Goal: Information Seeking & Learning: Learn about a topic

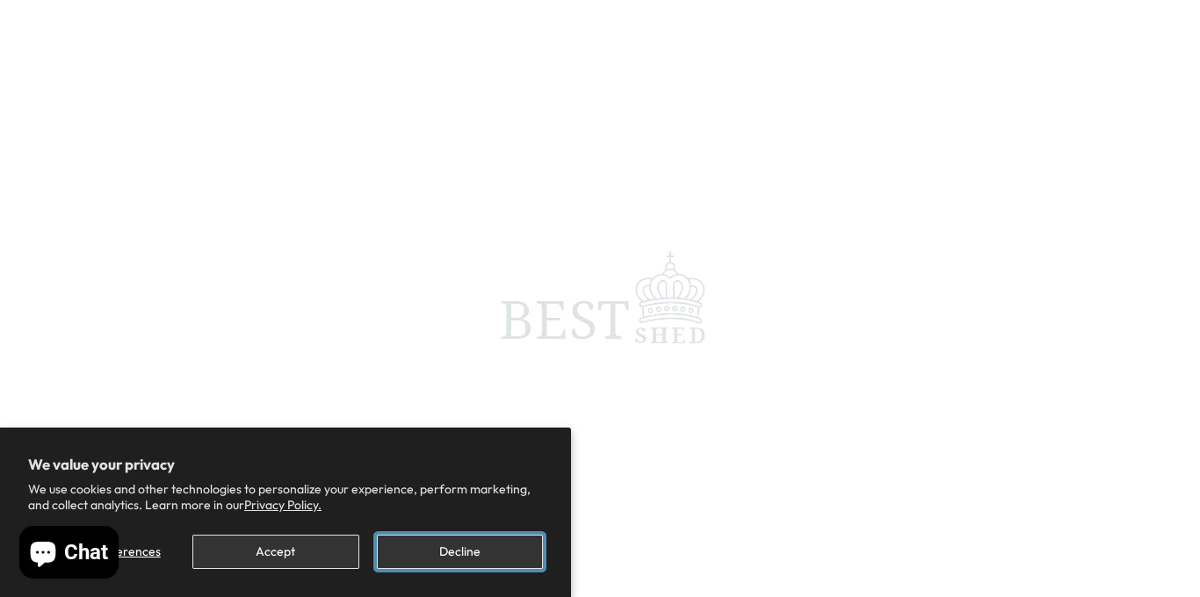
click at [451, 558] on button "Decline" at bounding box center [460, 552] width 166 height 34
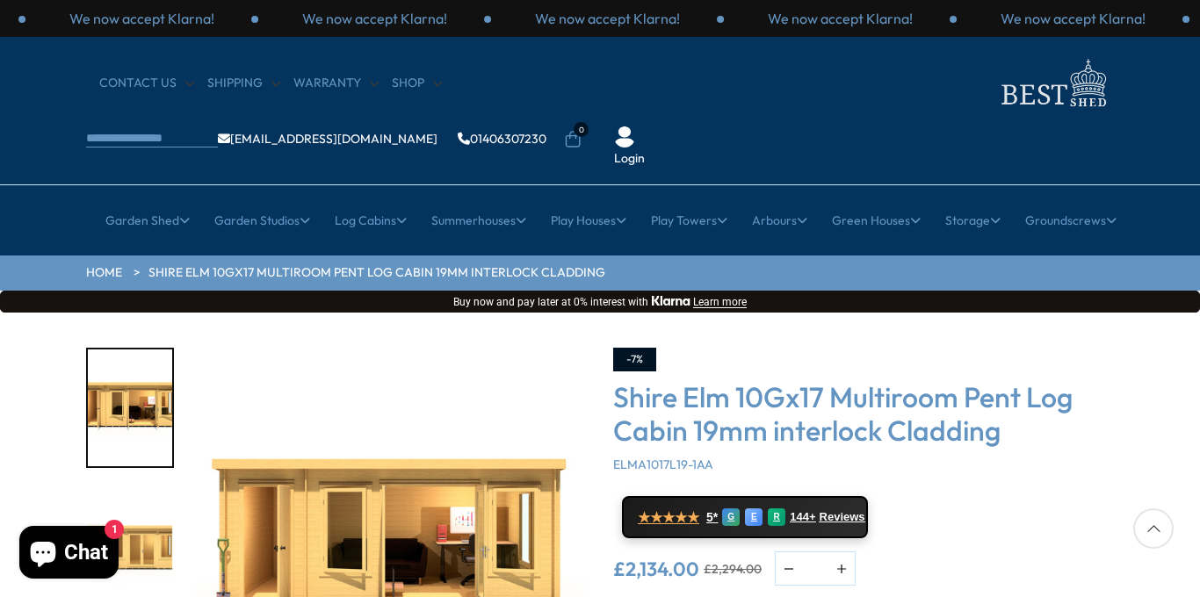
drag, startPoint x: 1153, startPoint y: 530, endPoint x: 1165, endPoint y: 445, distance: 85.1
click at [1165, 445] on div "Click To Expand Click To Expand Click To Expand Click To Expand Click To Expand…" at bounding box center [600, 578] width 1200 height 530
click at [327, 492] on img "1 / 10" at bounding box center [388, 545] width 395 height 395
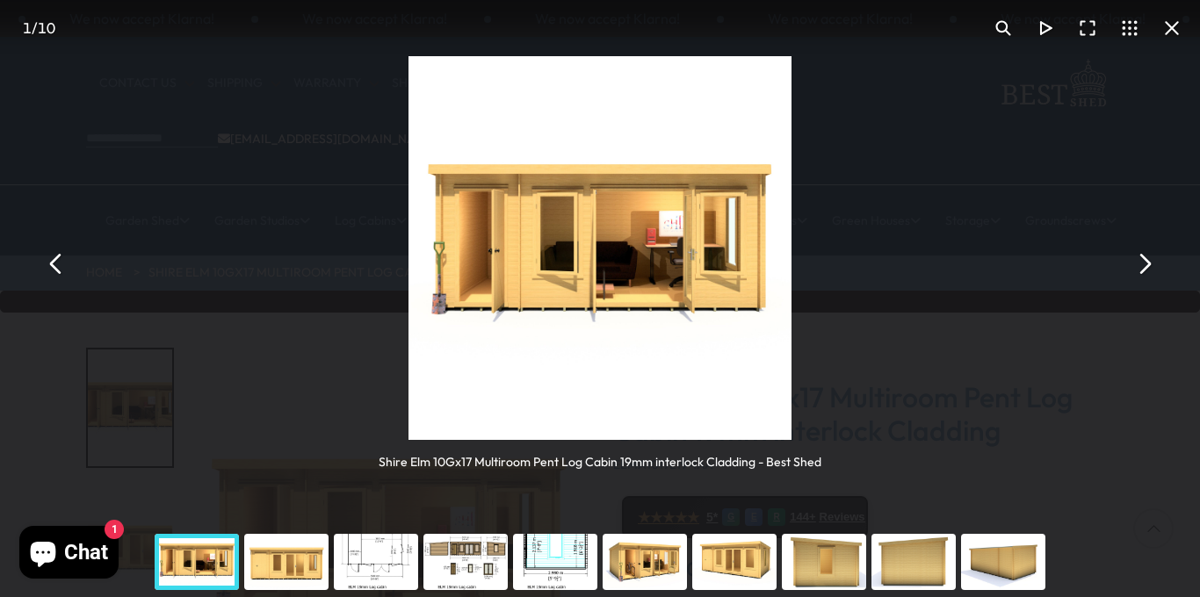
click at [1148, 267] on button "You can close this modal content with the ESC key" at bounding box center [1143, 263] width 42 height 42
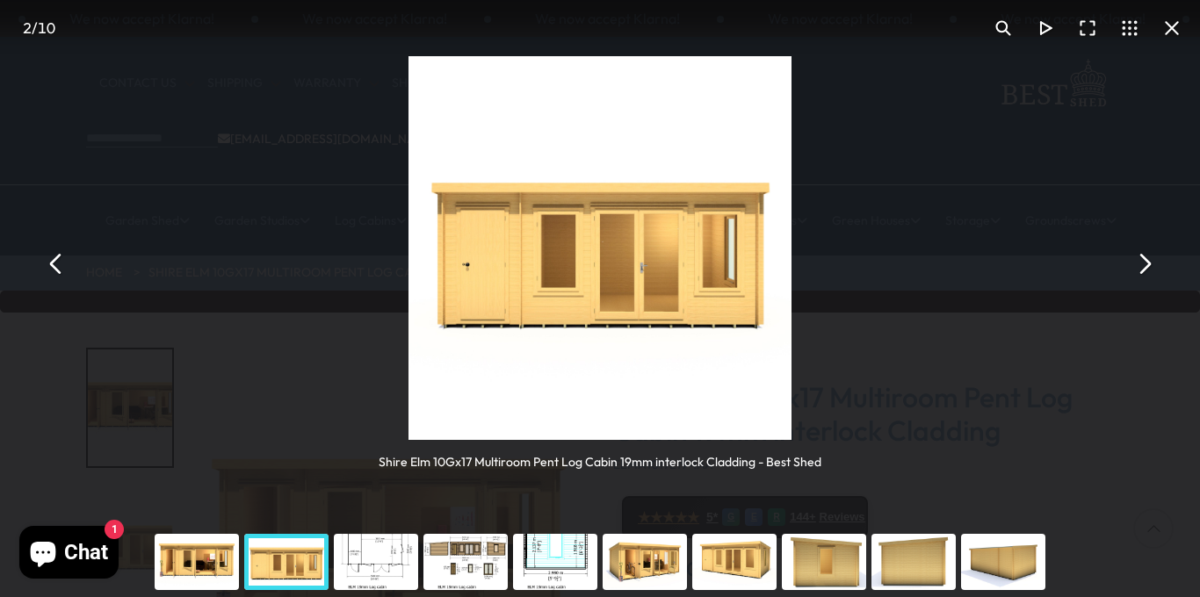
click at [1148, 267] on button "You can close this modal content with the ESC key" at bounding box center [1143, 263] width 42 height 42
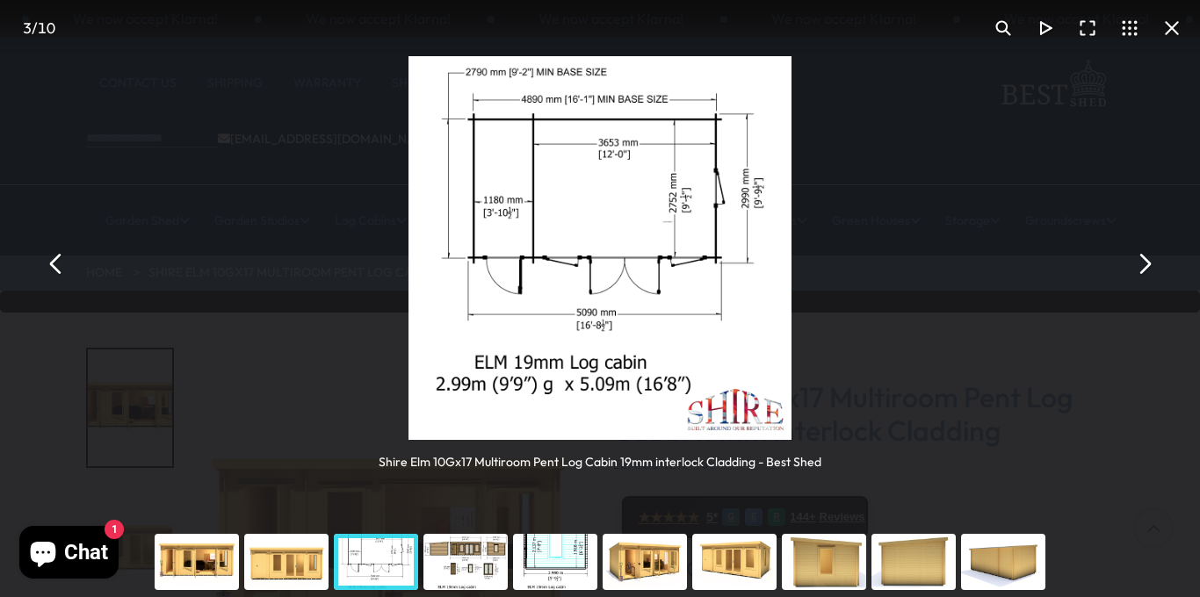
click at [1148, 264] on button "You can close this modal content with the ESC key" at bounding box center [1143, 263] width 42 height 42
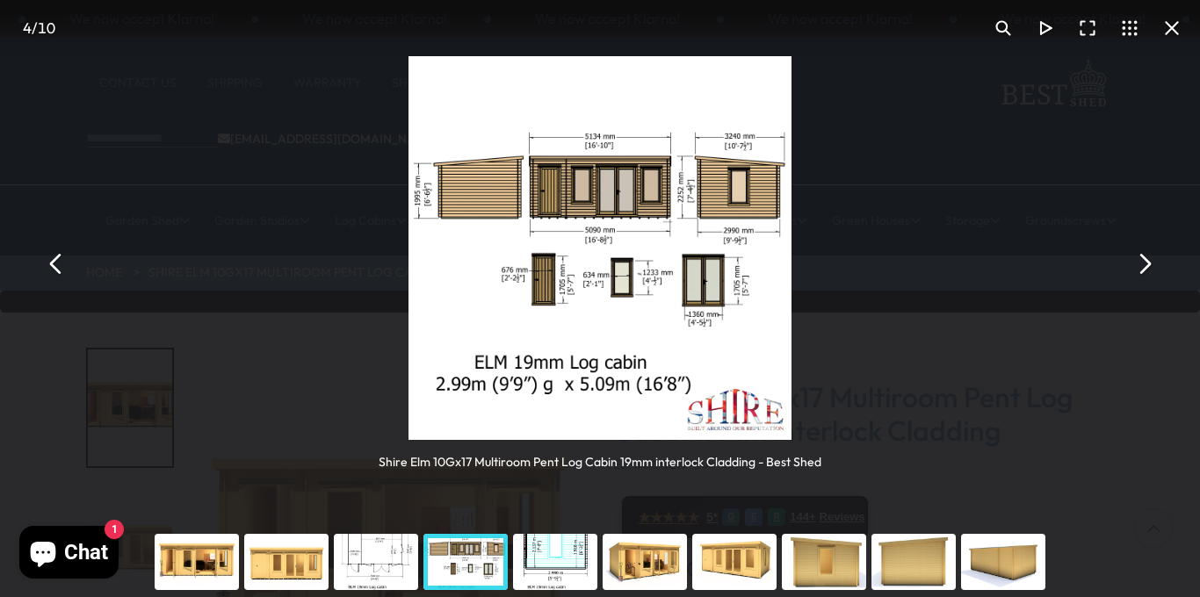
click at [1148, 264] on button "You can close this modal content with the ESC key" at bounding box center [1143, 263] width 42 height 42
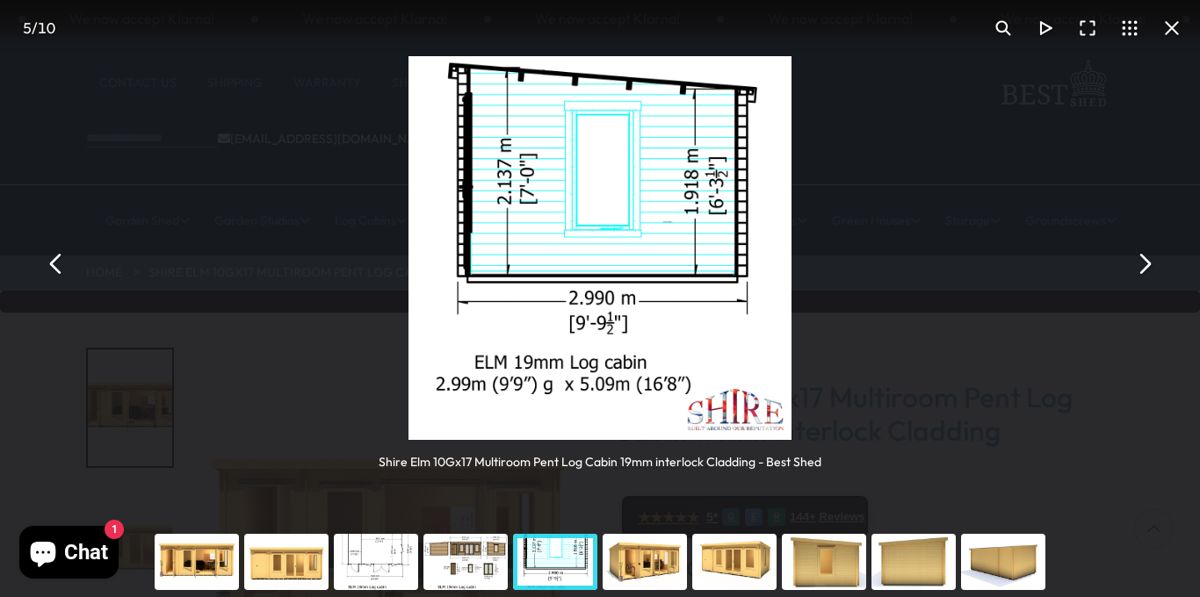
click at [1148, 264] on button "You can close this modal content with the ESC key" at bounding box center [1143, 263] width 42 height 42
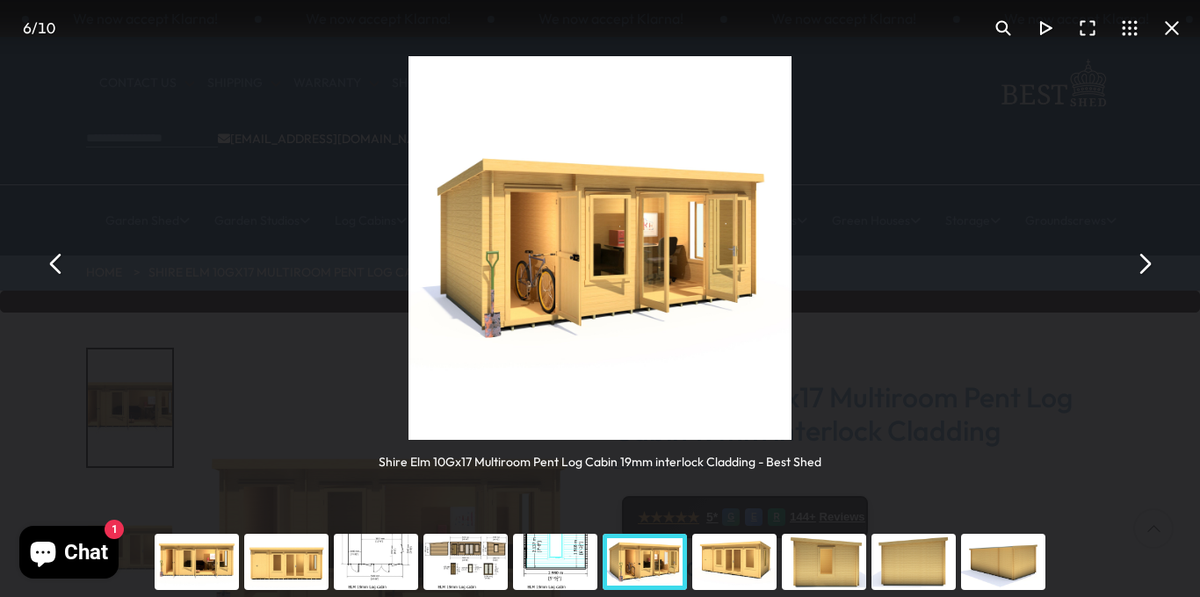
click at [1148, 264] on button "You can close this modal content with the ESC key" at bounding box center [1143, 263] width 42 height 42
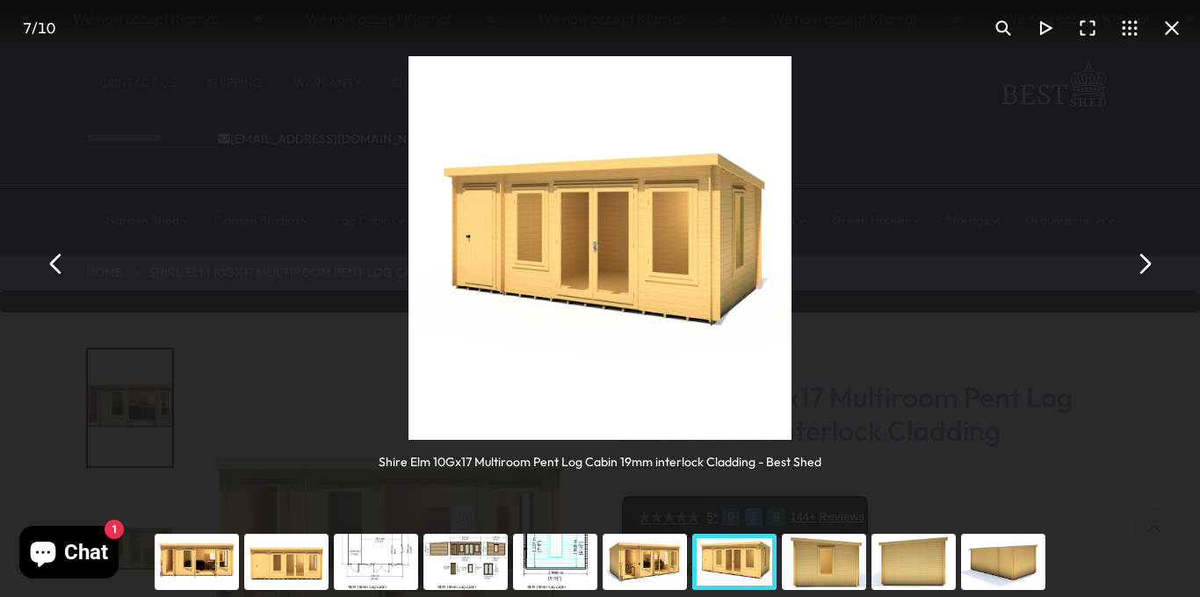
click at [1148, 264] on button "You can close this modal content with the ESC key" at bounding box center [1143, 263] width 42 height 42
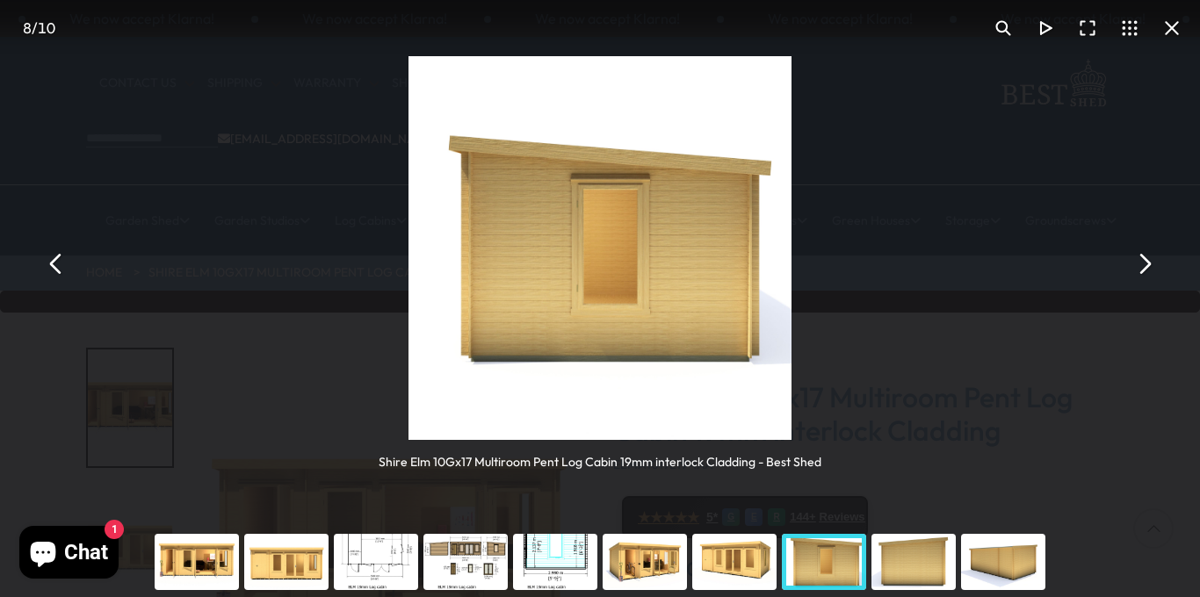
click at [1148, 264] on button "You can close this modal content with the ESC key" at bounding box center [1143, 263] width 42 height 42
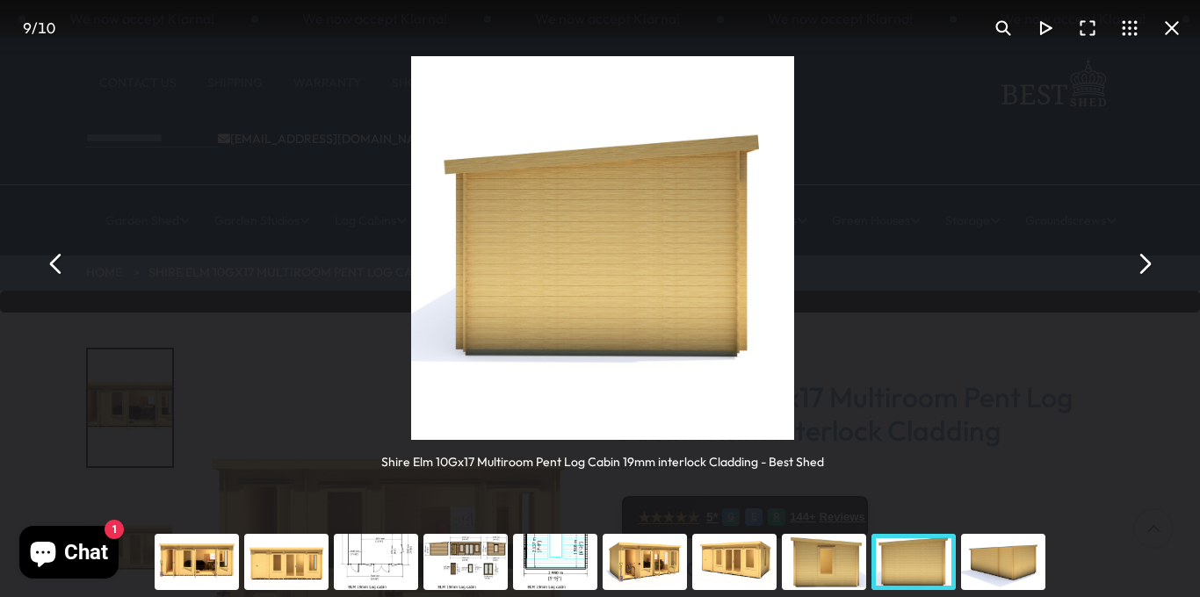
click at [1148, 264] on button "You can close this modal content with the ESC key" at bounding box center [1143, 263] width 42 height 42
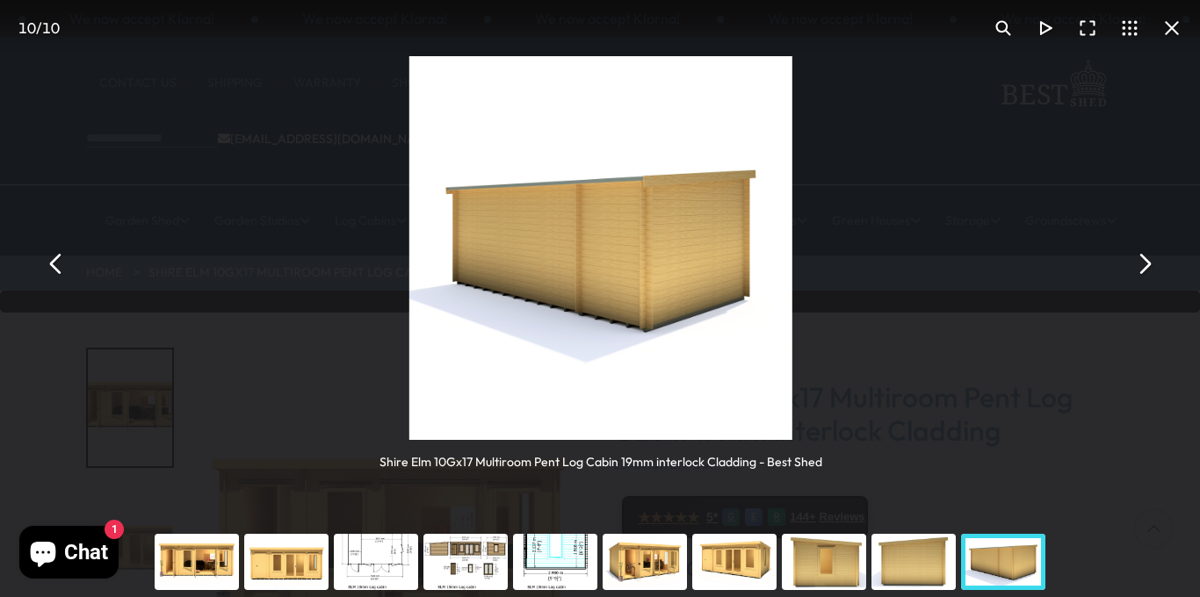
click at [1148, 264] on button "You can close this modal content with the ESC key" at bounding box center [1143, 263] width 42 height 42
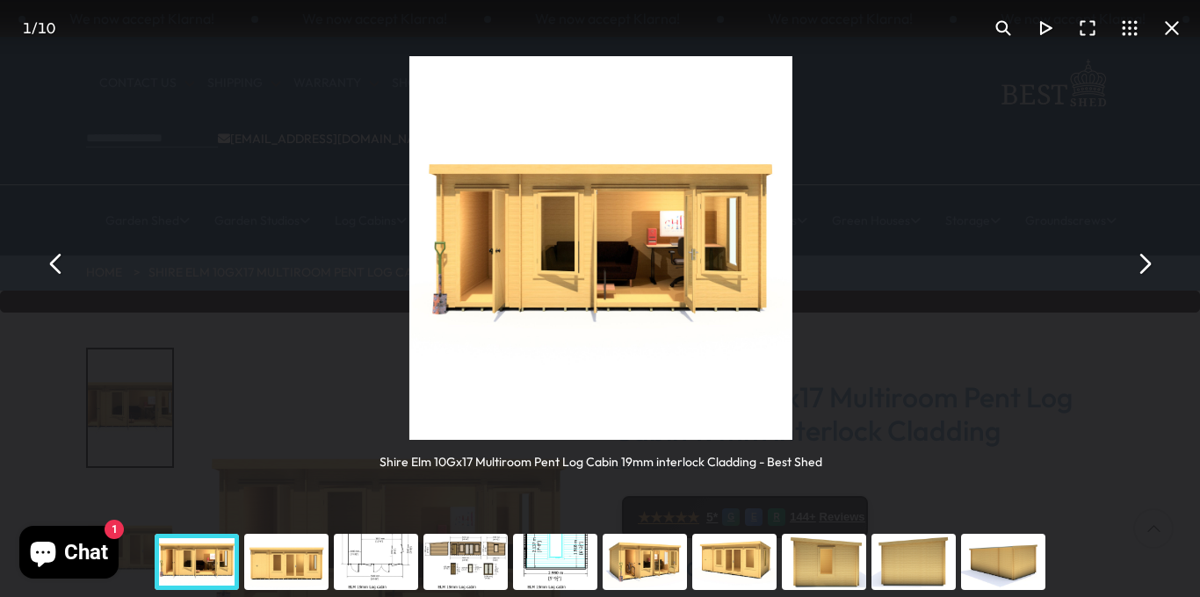
click at [1148, 264] on button "You can close this modal content with the ESC key" at bounding box center [1143, 263] width 42 height 42
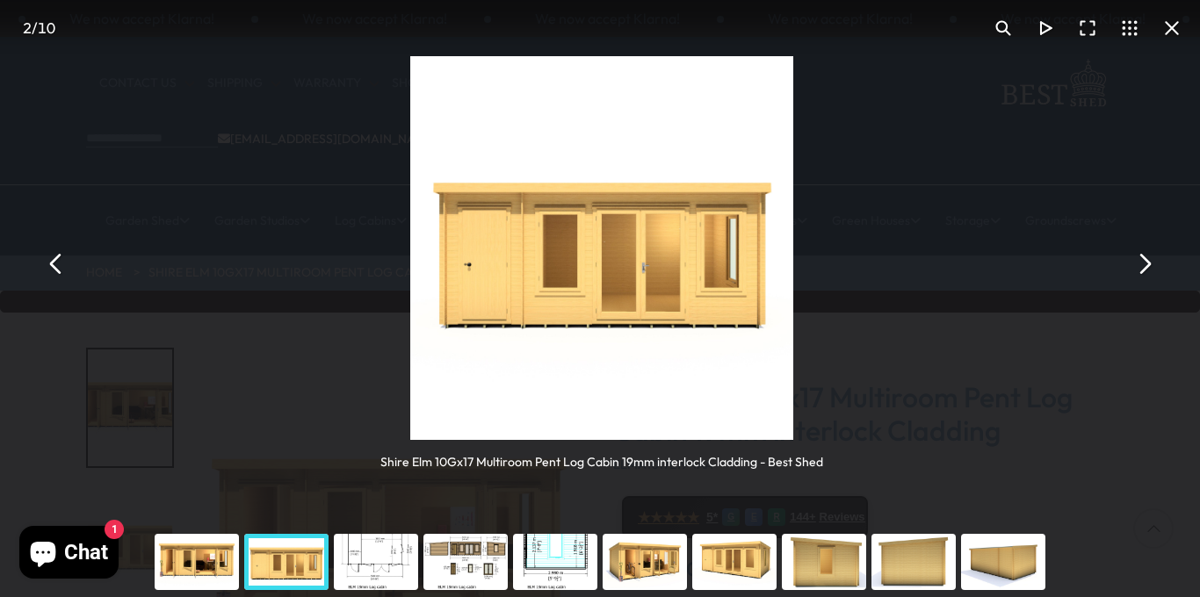
click at [1148, 264] on button "You can close this modal content with the ESC key" at bounding box center [1143, 263] width 42 height 42
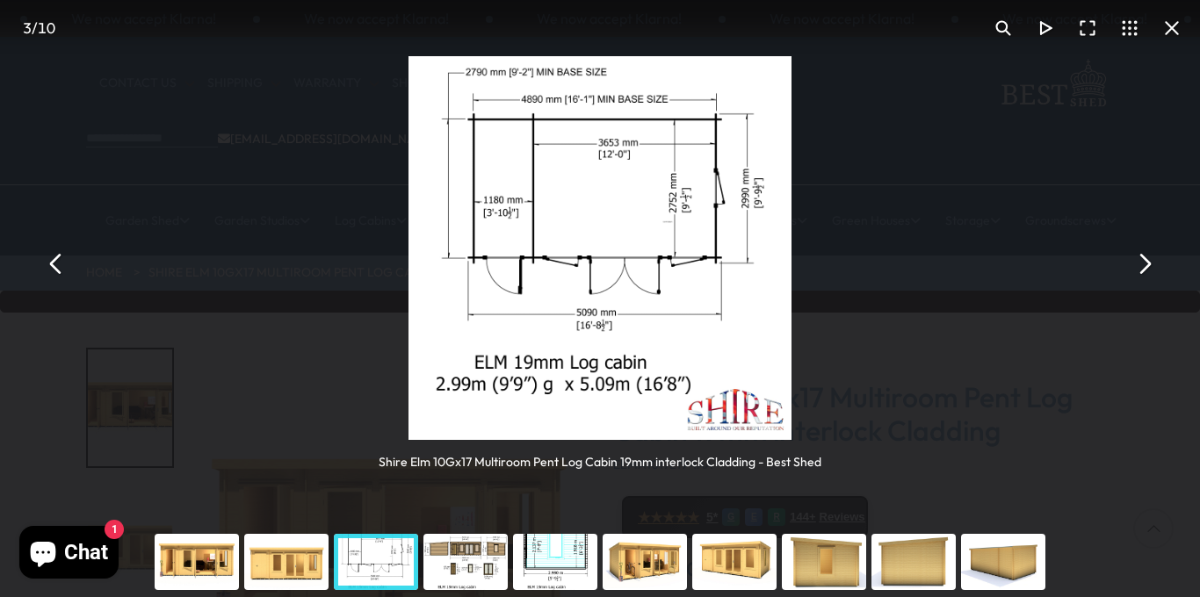
click at [1148, 264] on button "You can close this modal content with the ESC key" at bounding box center [1143, 263] width 42 height 42
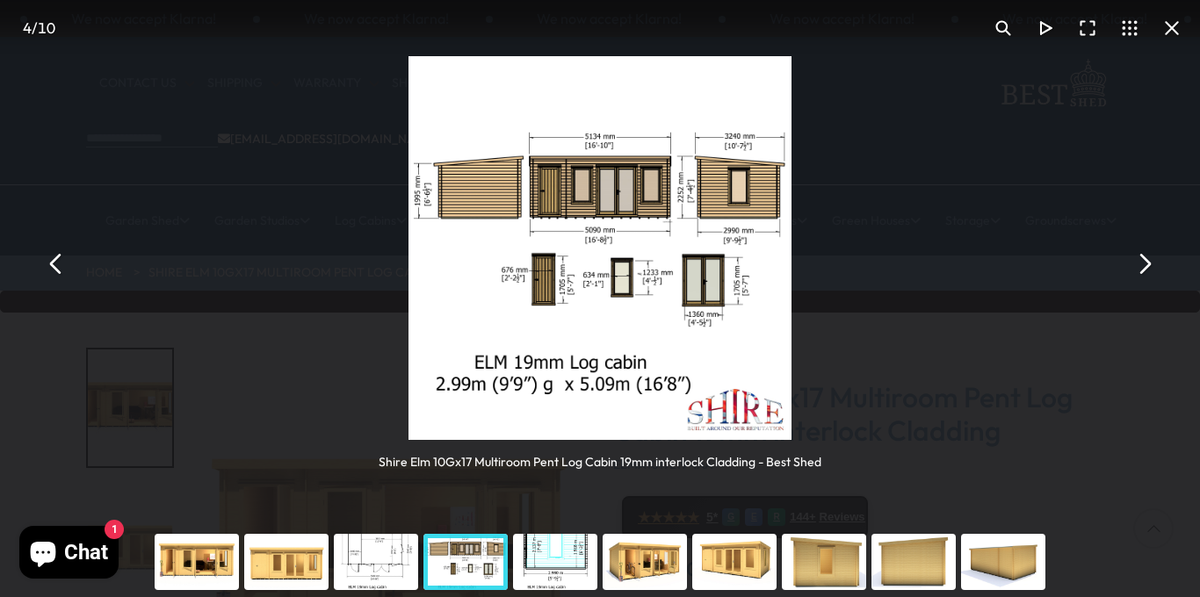
click at [1148, 264] on button "You can close this modal content with the ESC key" at bounding box center [1143, 263] width 42 height 42
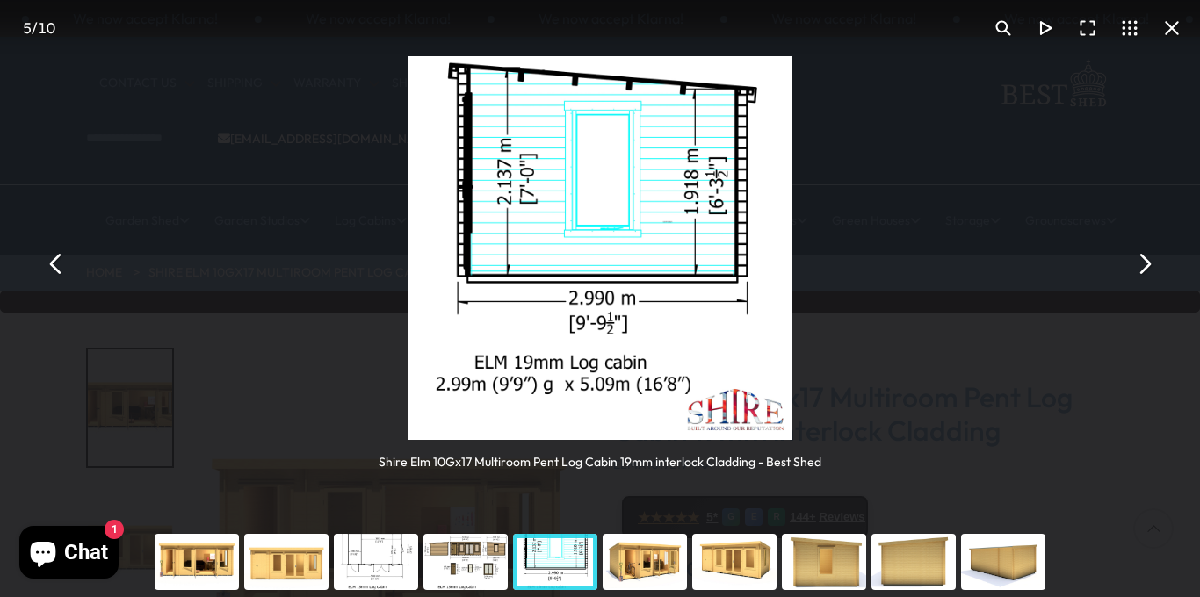
click at [1148, 264] on button "You can close this modal content with the ESC key" at bounding box center [1143, 263] width 42 height 42
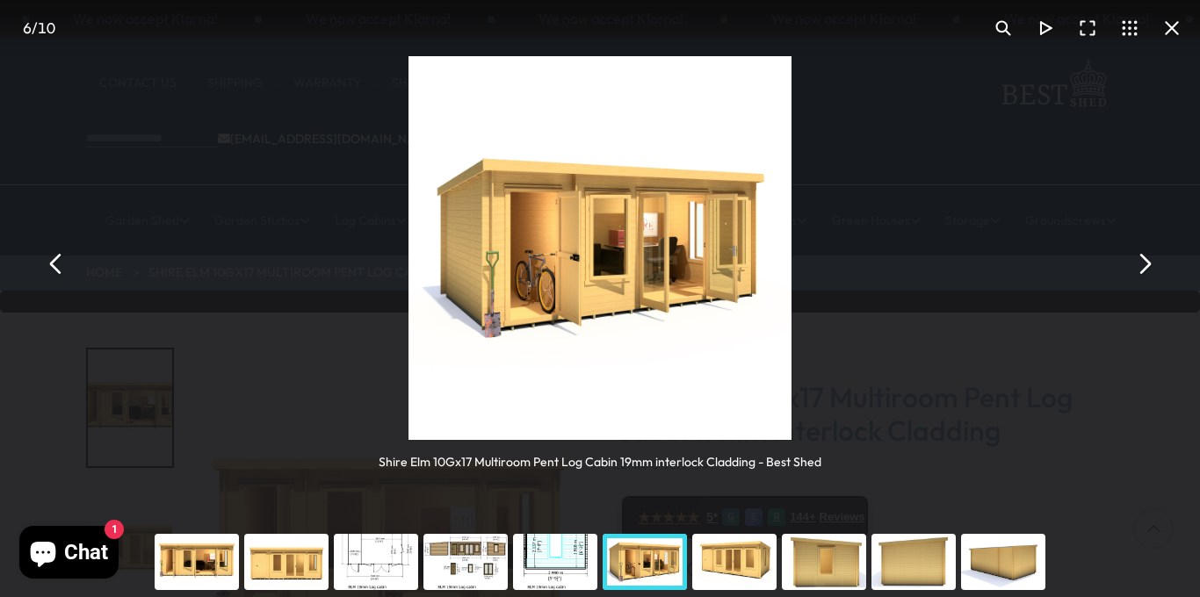
click at [1172, 28] on button "You can close this modal content with the ESC key" at bounding box center [1172, 28] width 42 height 42
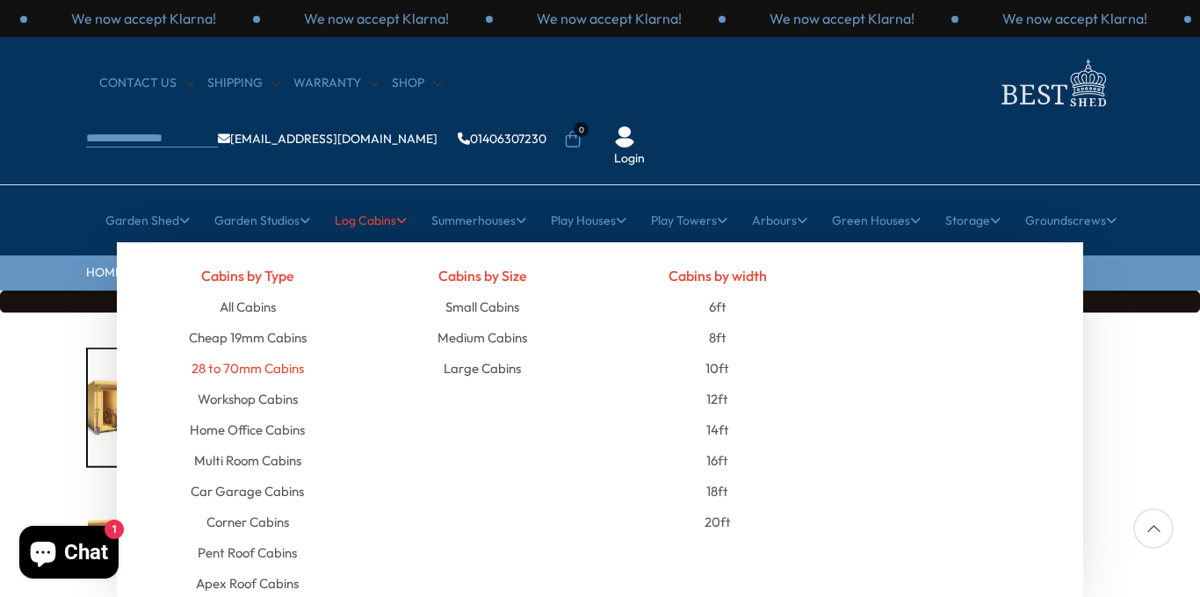
click at [258, 353] on link "28 to 70mm Cabins" at bounding box center [247, 368] width 112 height 31
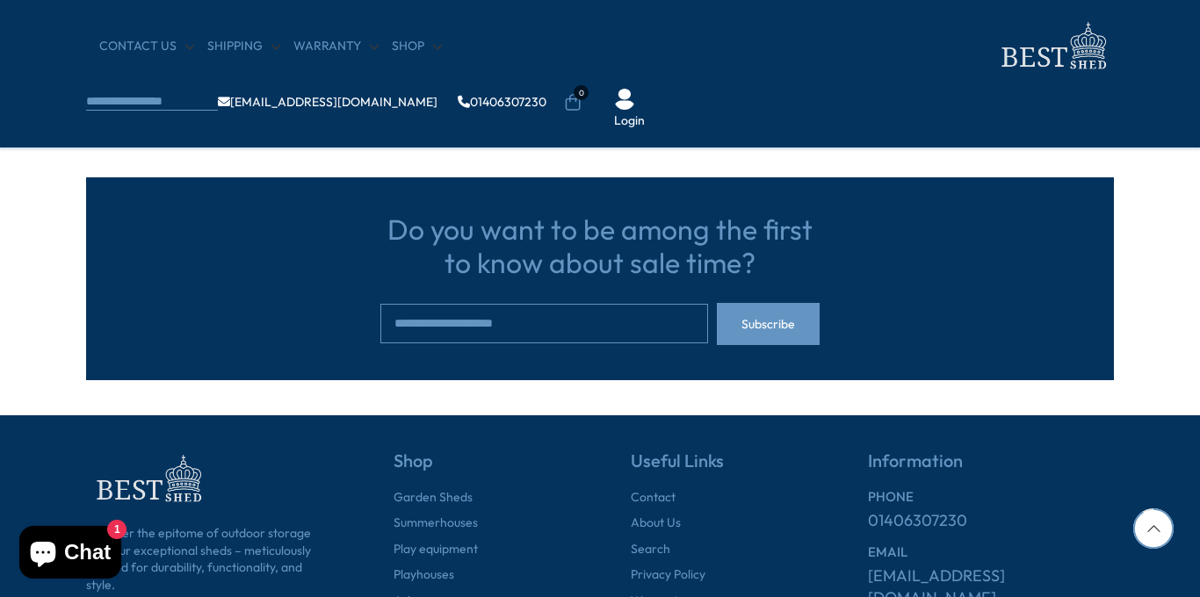
scroll to position [1932, 0]
